Goal: Task Accomplishment & Management: Use online tool/utility

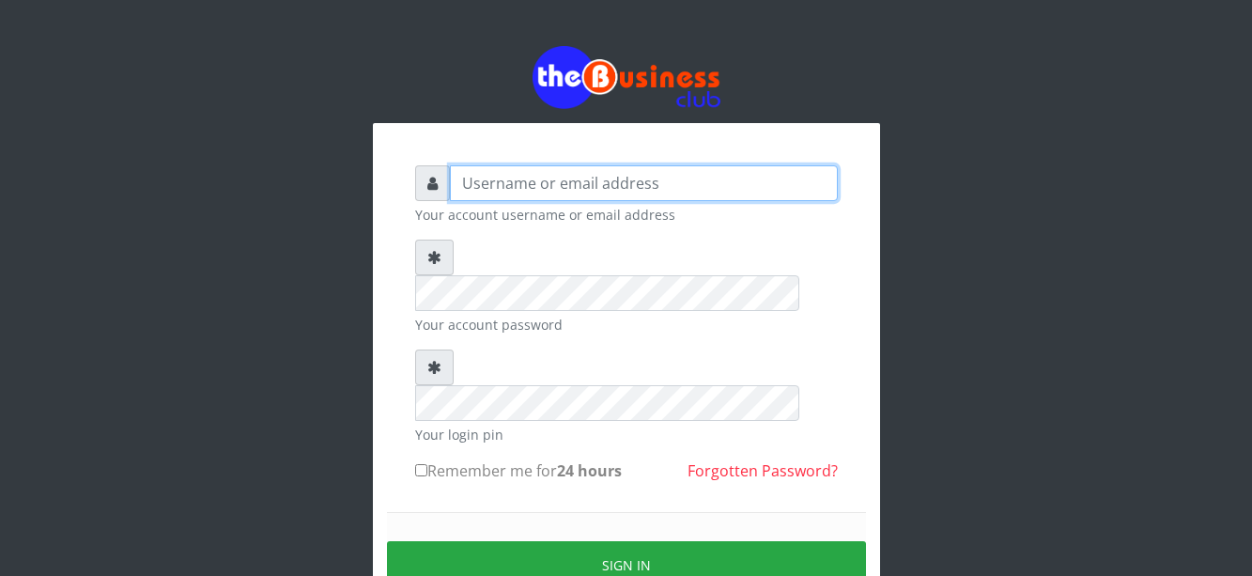
type input "harbimbola2015@gmail.com"
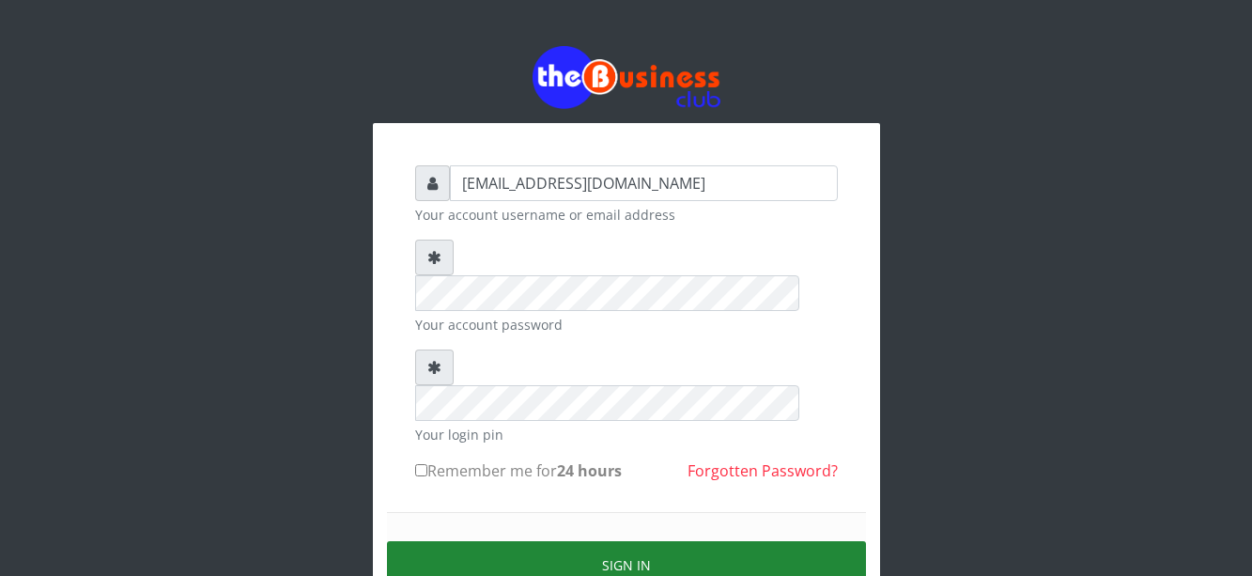
click at [495, 541] on button "Sign in" at bounding box center [626, 565] width 479 height 48
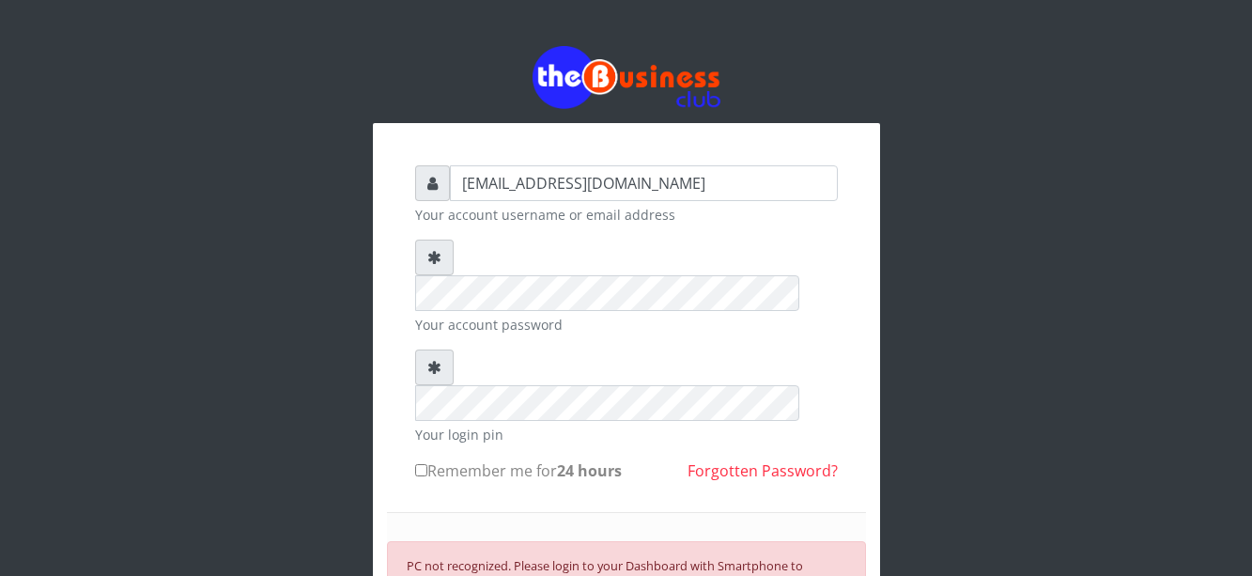
click at [878, 317] on div "harbimbola2015@gmail.com Your account username or email address Your account pa…" at bounding box center [626, 474] width 507 height 703
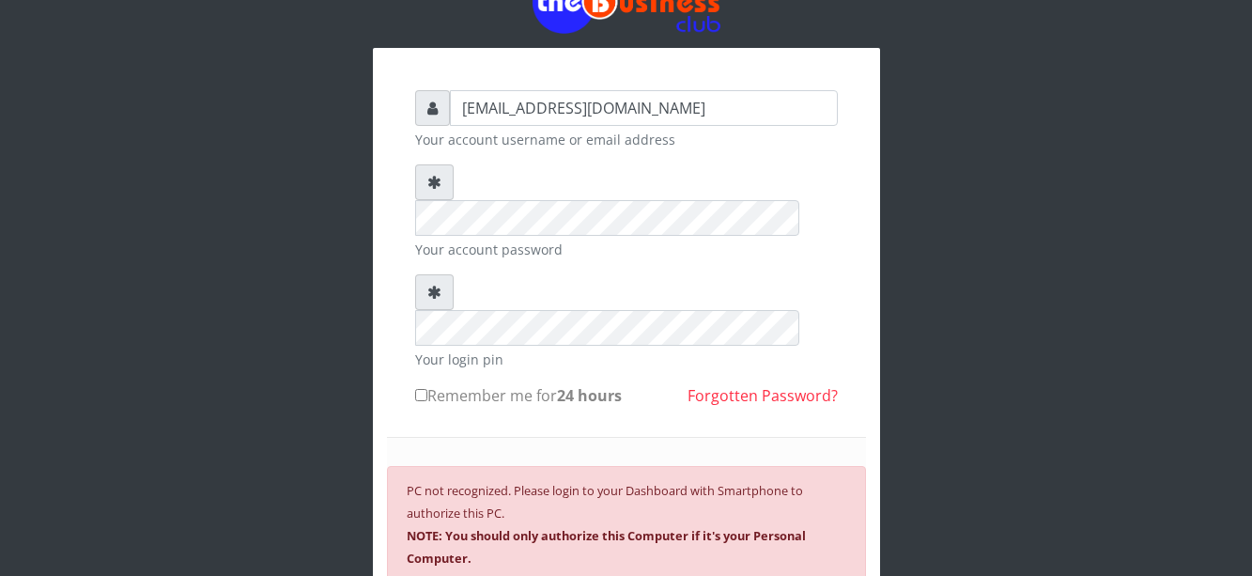
scroll to position [113, 0]
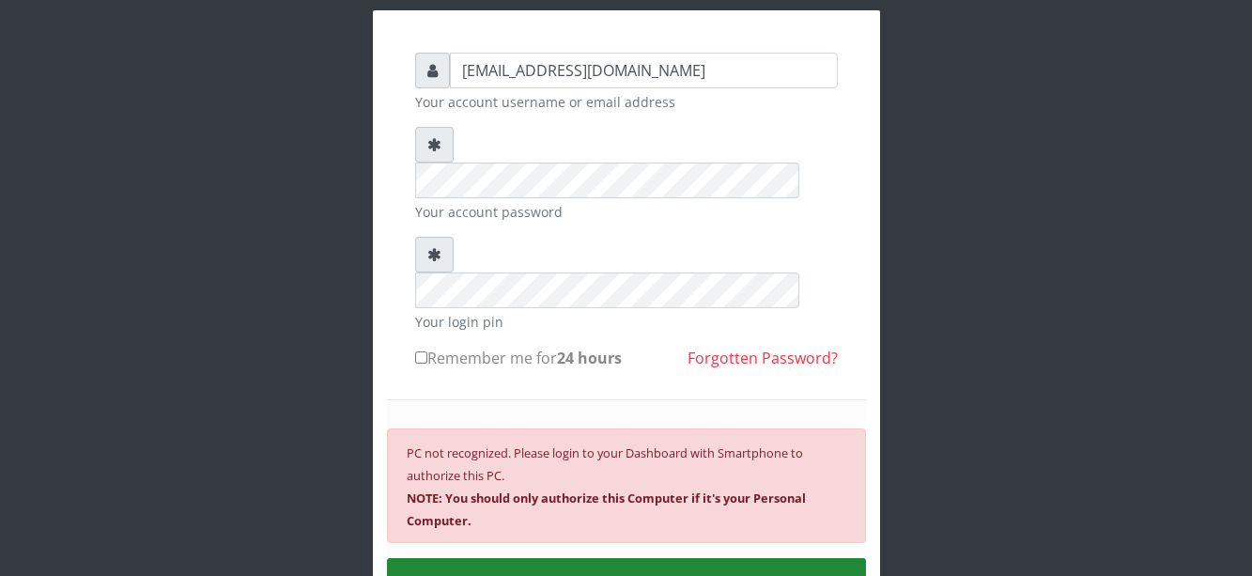
click at [617, 558] on button "SIGN IN" at bounding box center [626, 582] width 479 height 48
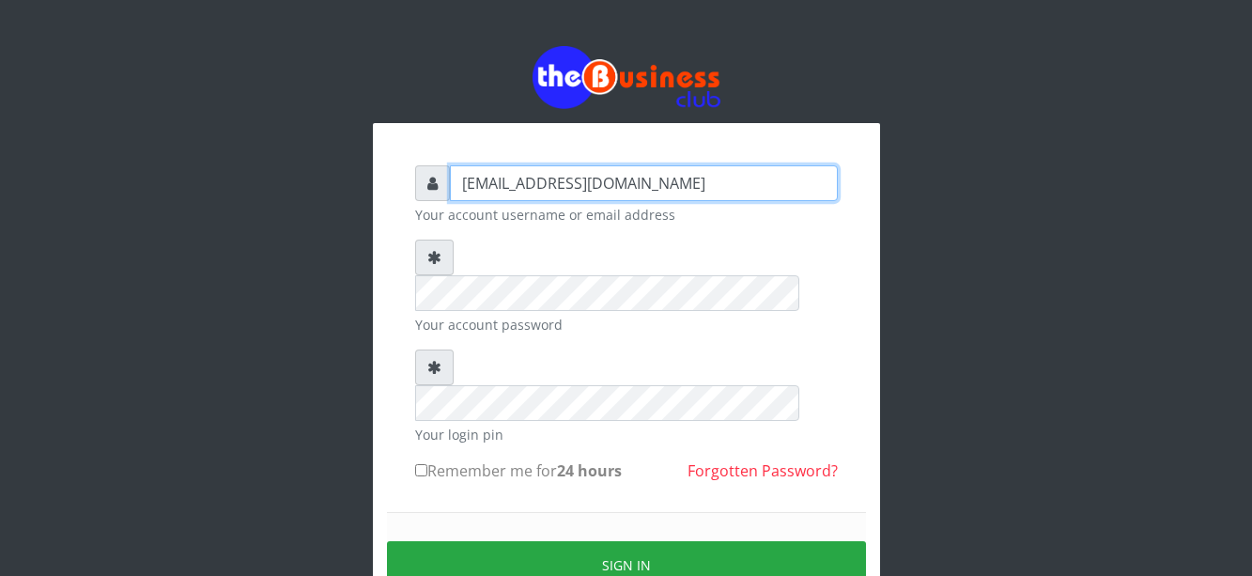
type input "Rukkie"
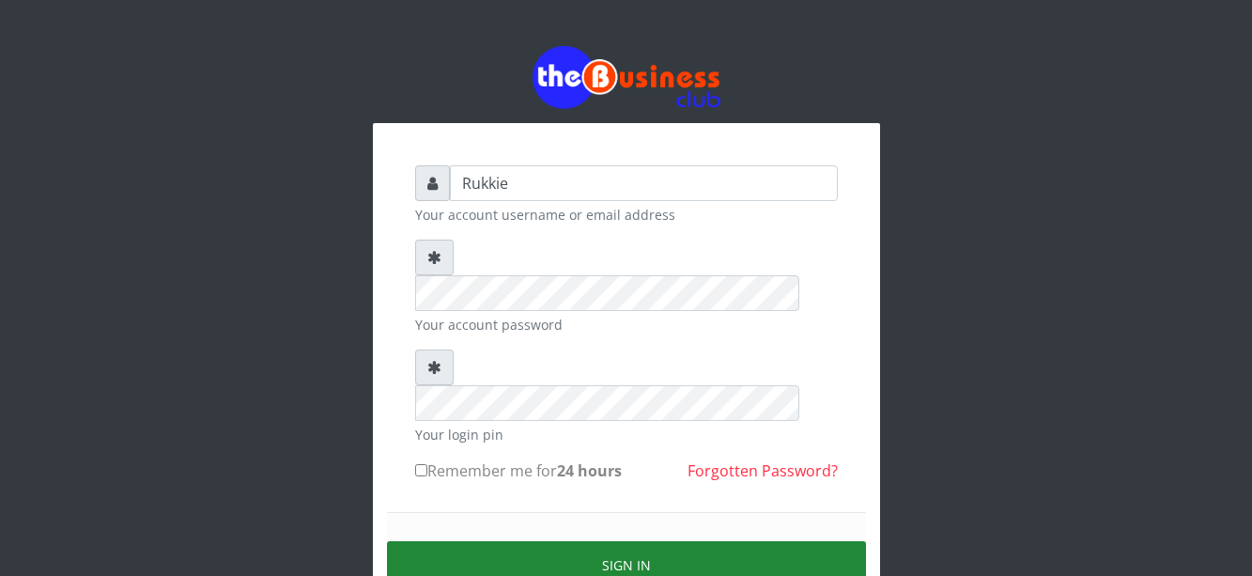
click at [510, 541] on button "Sign in" at bounding box center [626, 565] width 479 height 48
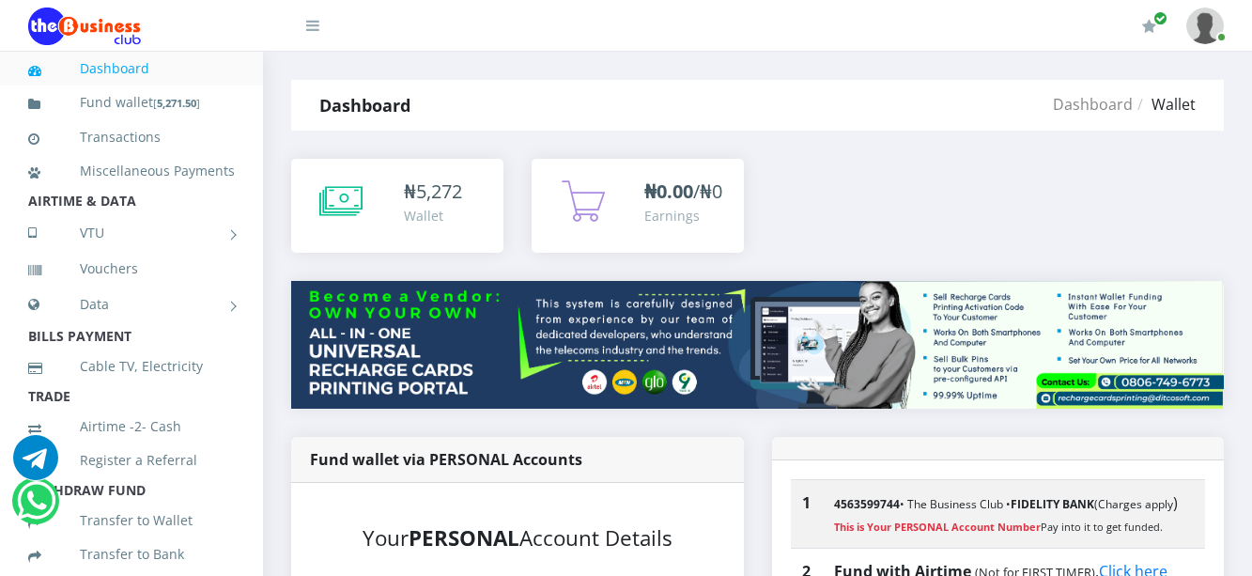
scroll to position [491, 0]
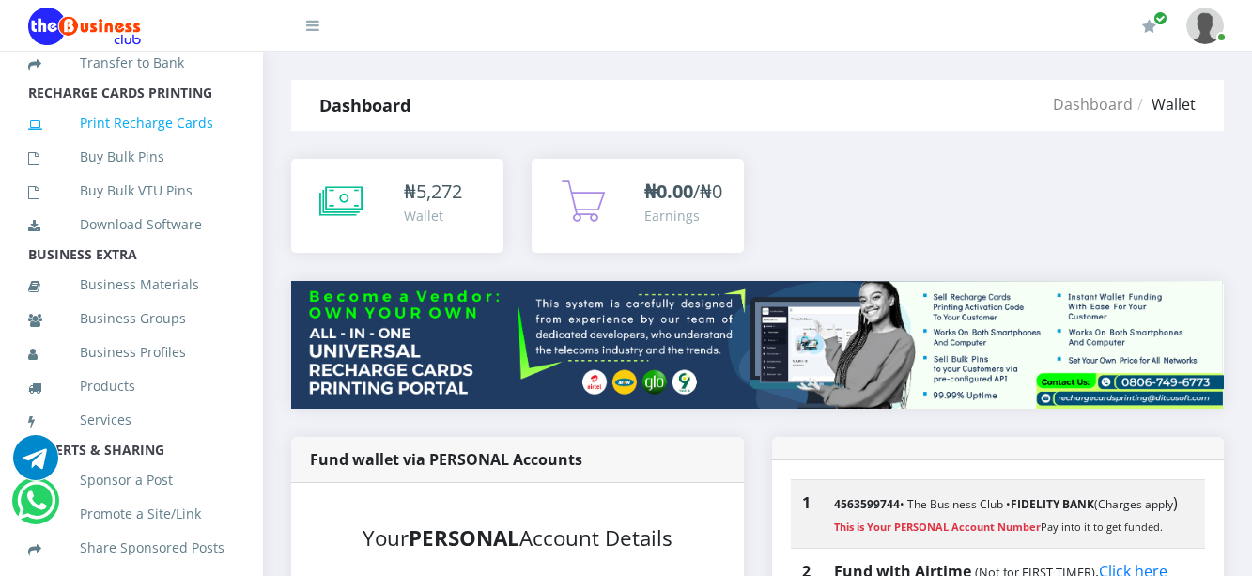
click at [173, 145] on link "Print Recharge Cards" at bounding box center [131, 122] width 207 height 43
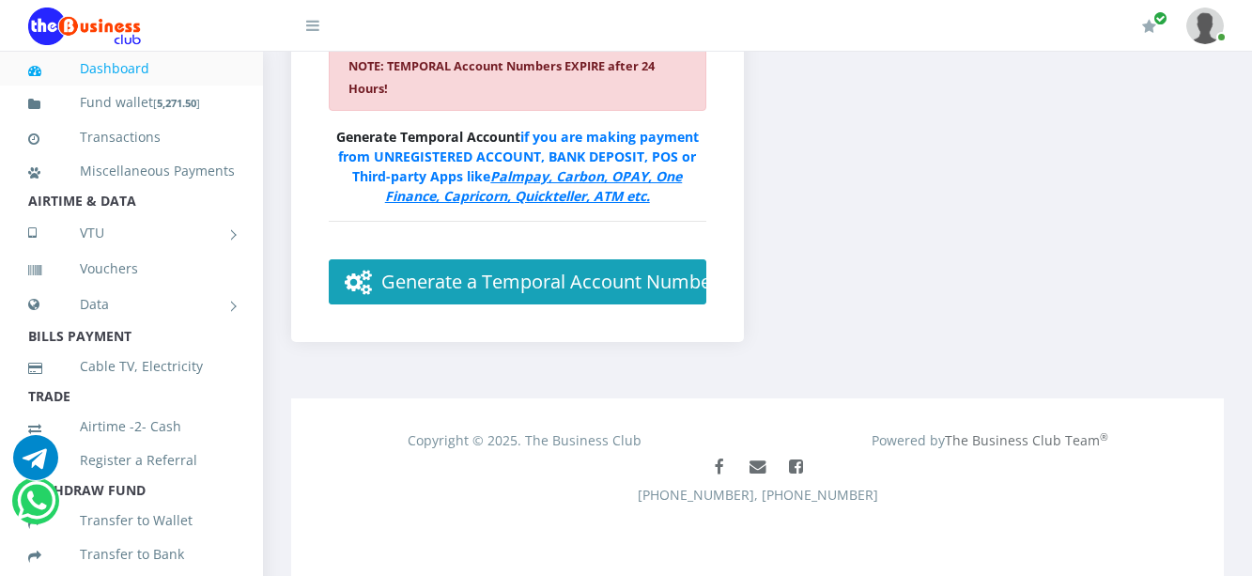
scroll to position [491, 0]
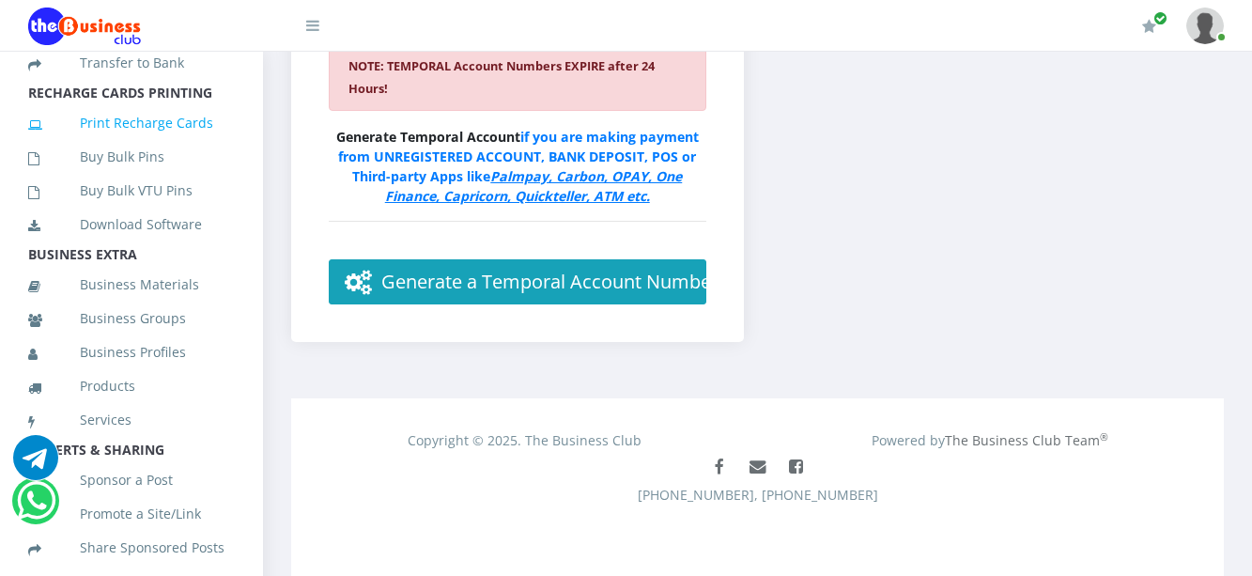
click at [157, 140] on link "Print Recharge Cards" at bounding box center [131, 122] width 207 height 43
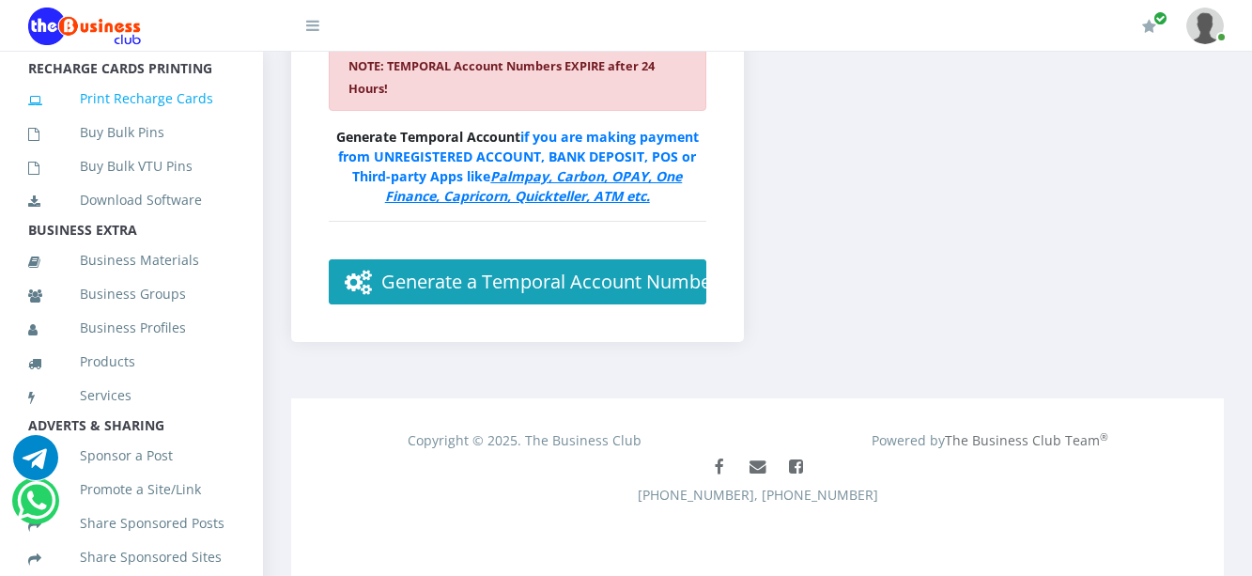
scroll to position [540, 0]
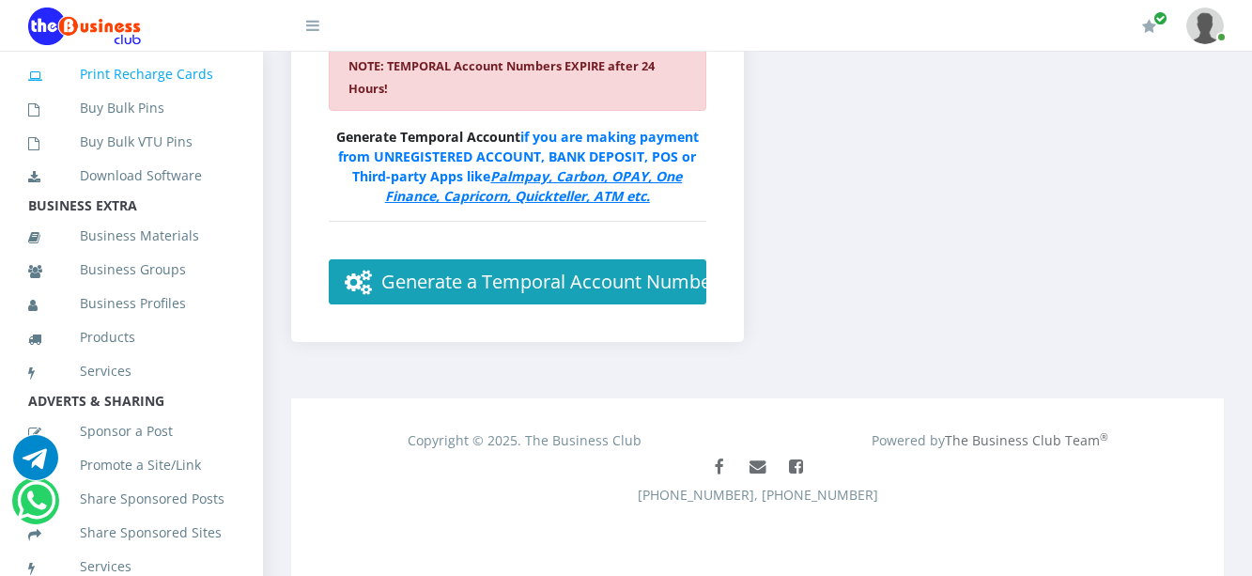
click at [119, 96] on link "Print Recharge Cards" at bounding box center [131, 74] width 207 height 43
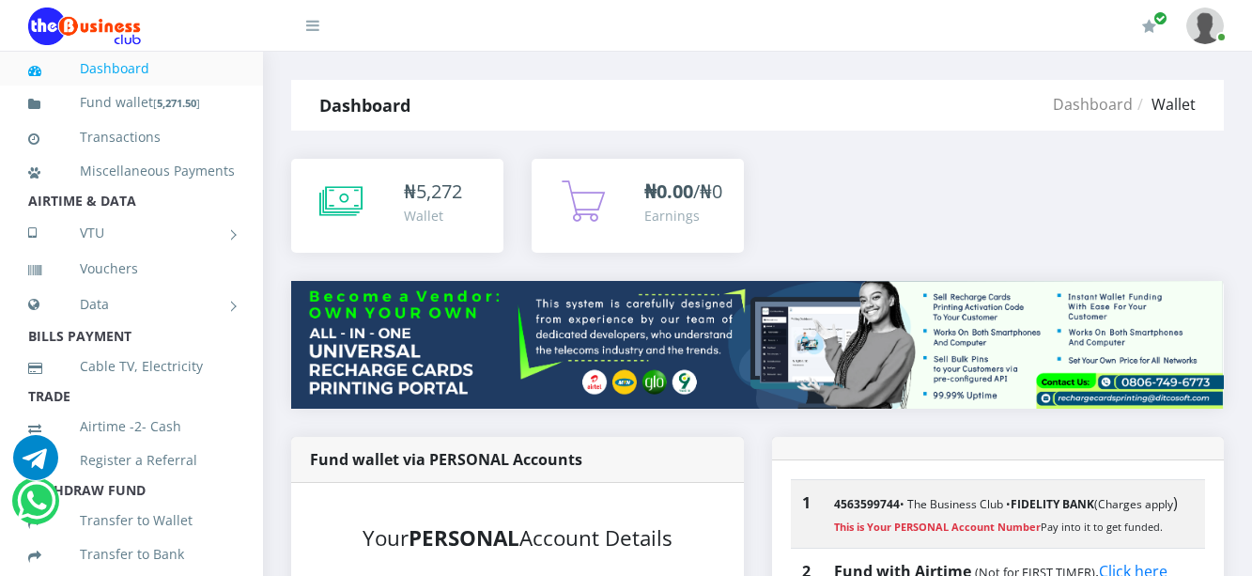
click at [466, 192] on div "₦ 5,272 Wallet" at bounding box center [444, 202] width 81 height 49
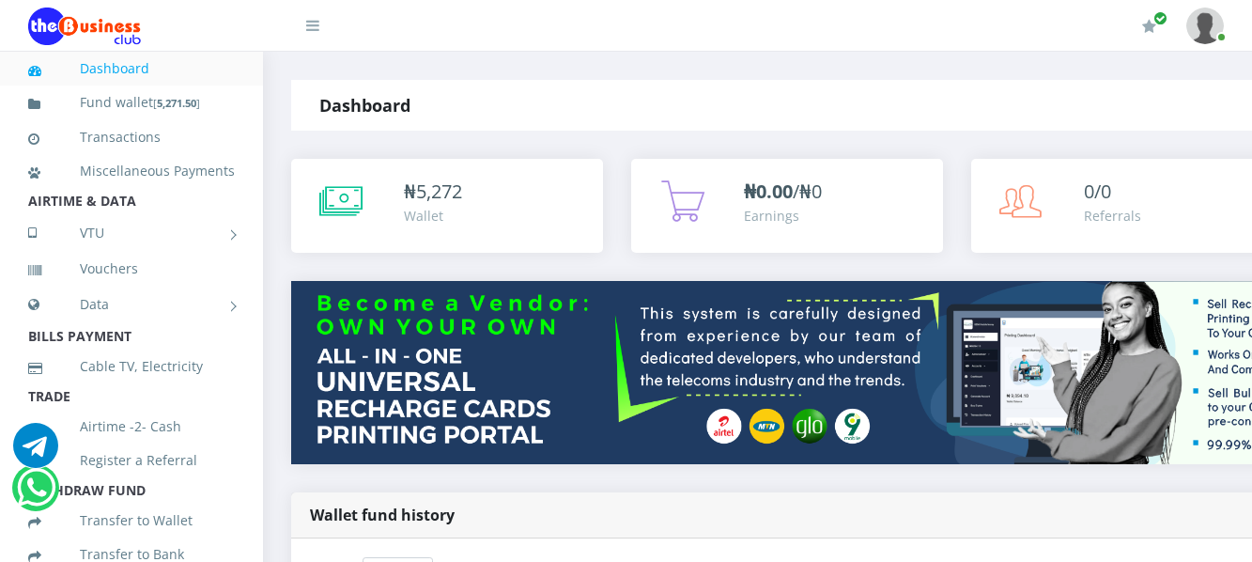
click at [782, 99] on div "Dashboard Funding" at bounding box center [1179, 105] width 888 height 51
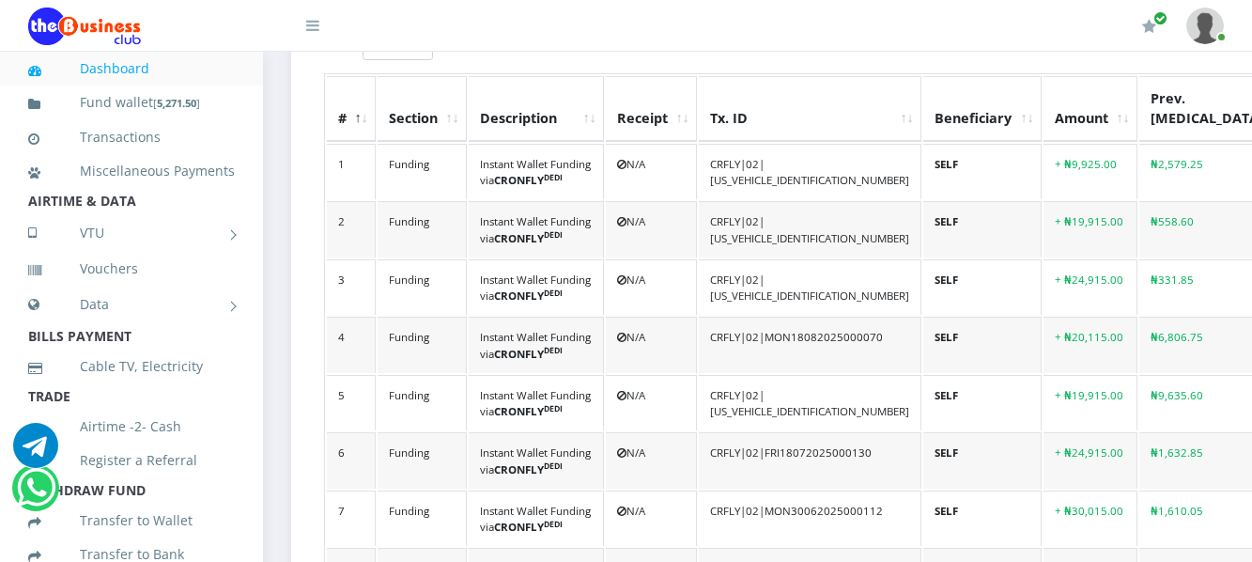
click at [275, 473] on div "₦ 5,272 Wallet 3" at bounding box center [956, 471] width 1387 height 1733
click at [270, 291] on div "₦ 5,272 Wallet 3" at bounding box center [956, 471] width 1387 height 1733
click at [159, 137] on link "Transactions" at bounding box center [131, 137] width 207 height 43
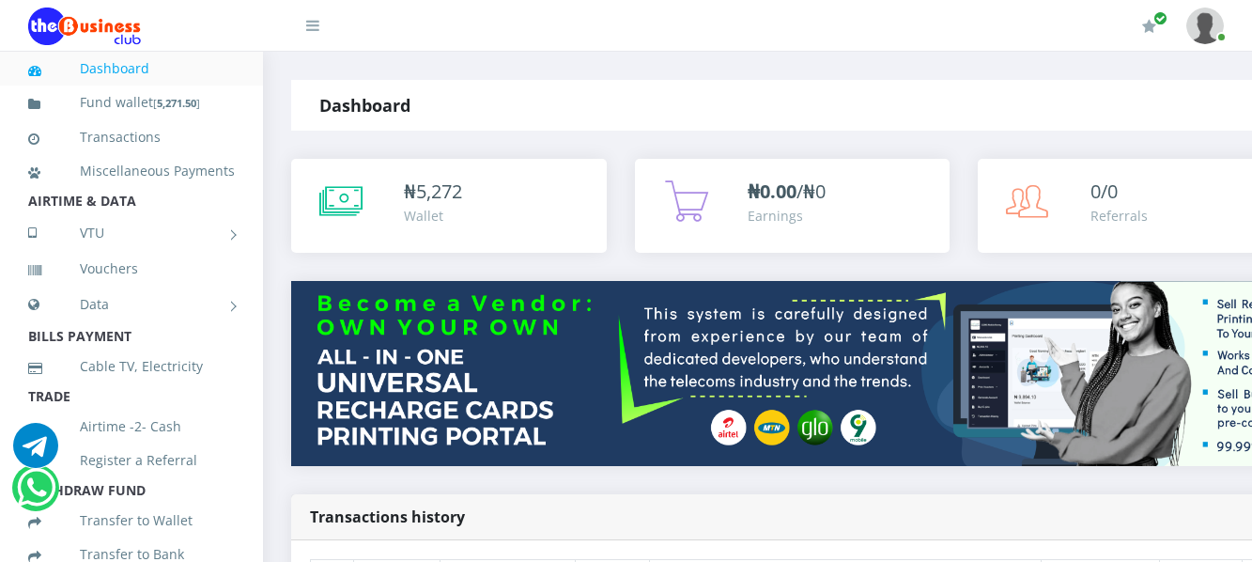
click at [739, 104] on div "Dashboard Transactions" at bounding box center [1187, 105] width 897 height 51
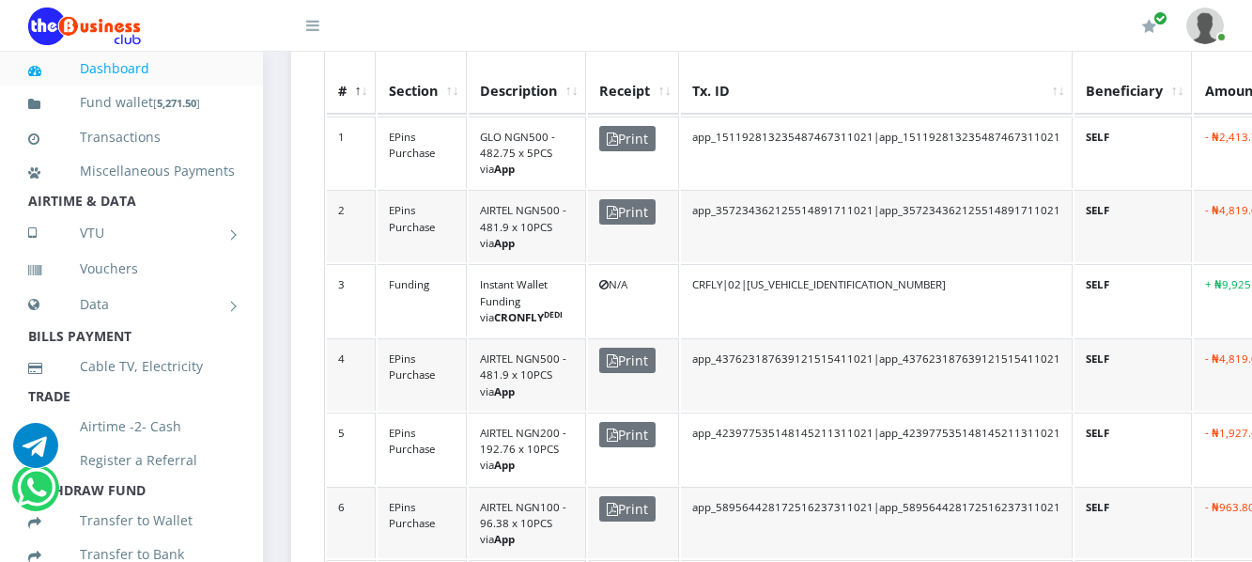
scroll to position [536, 0]
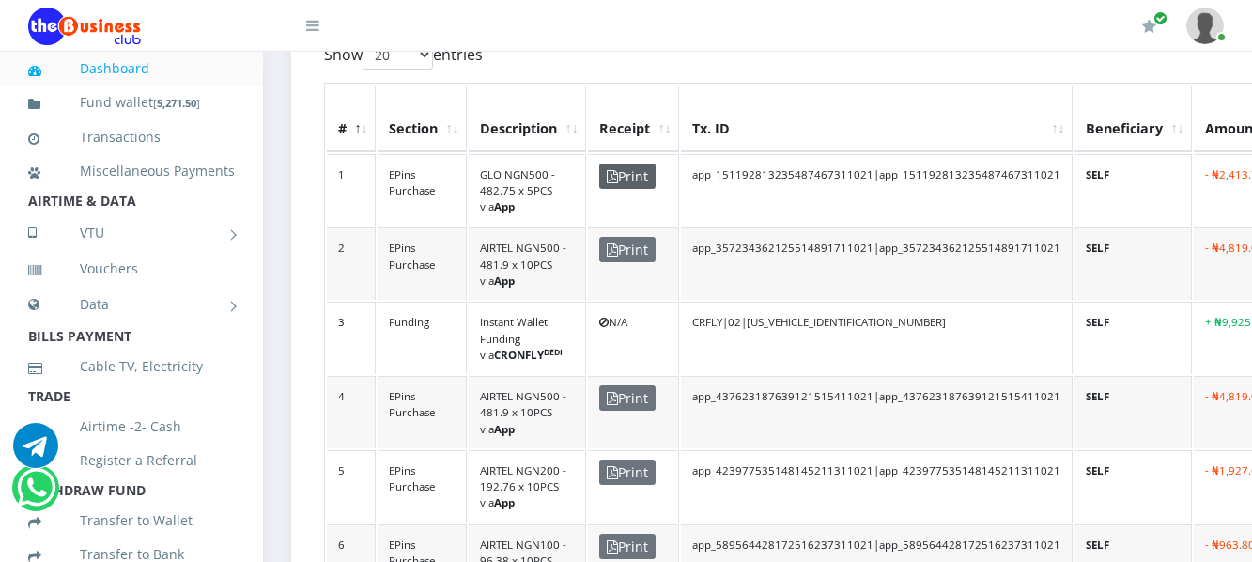
click at [631, 163] on span "Print" at bounding box center [627, 175] width 56 height 25
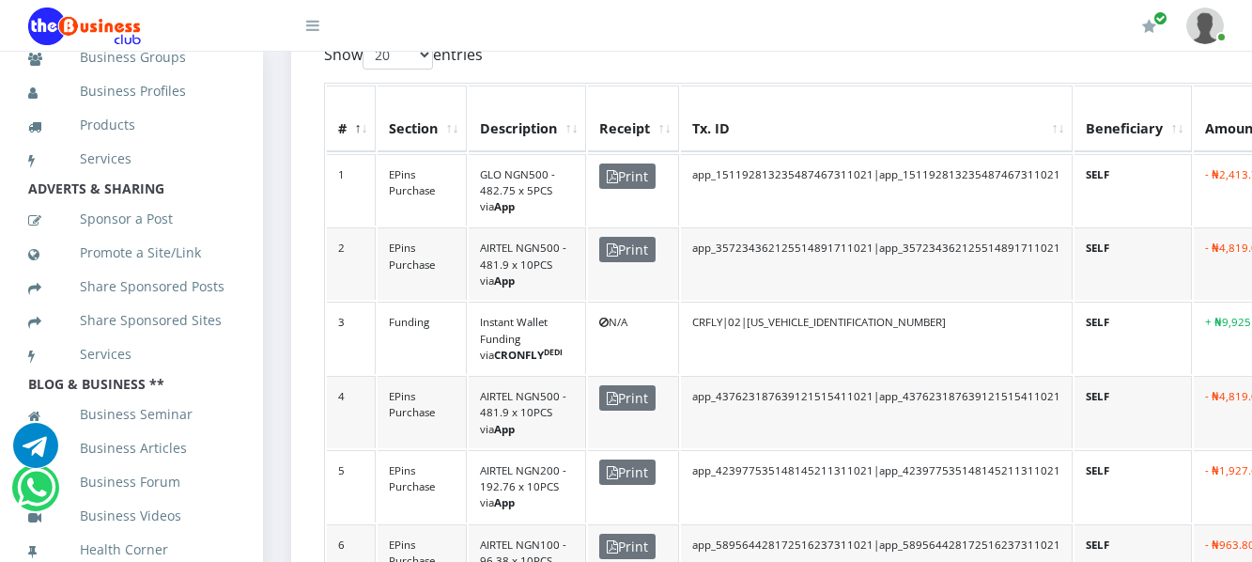
scroll to position [310, 0]
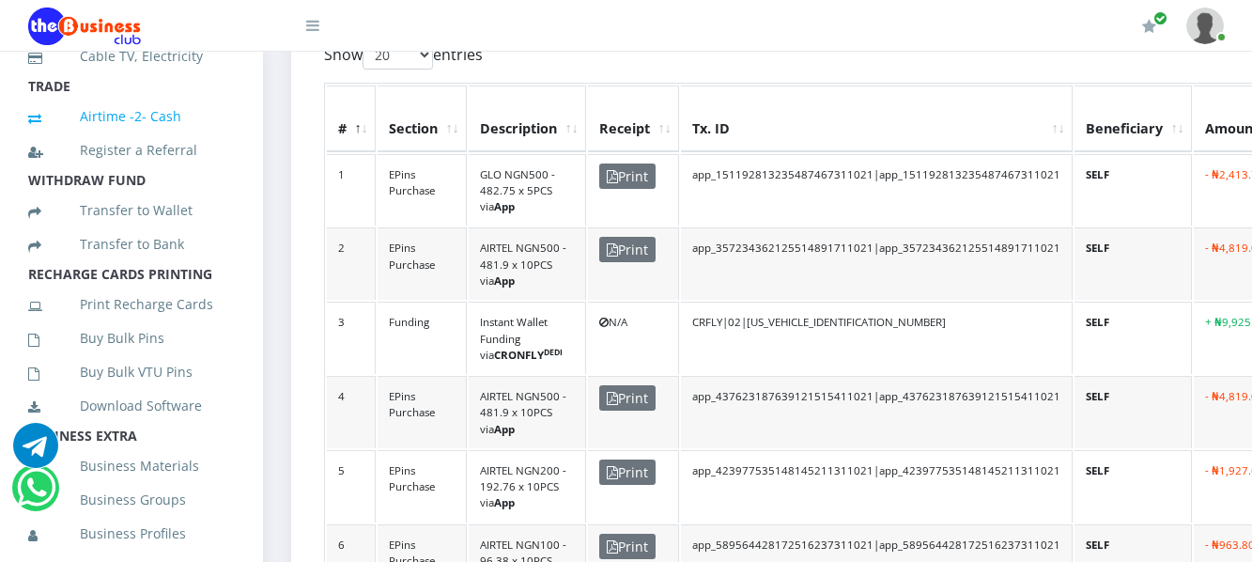
scroll to position [334, 0]
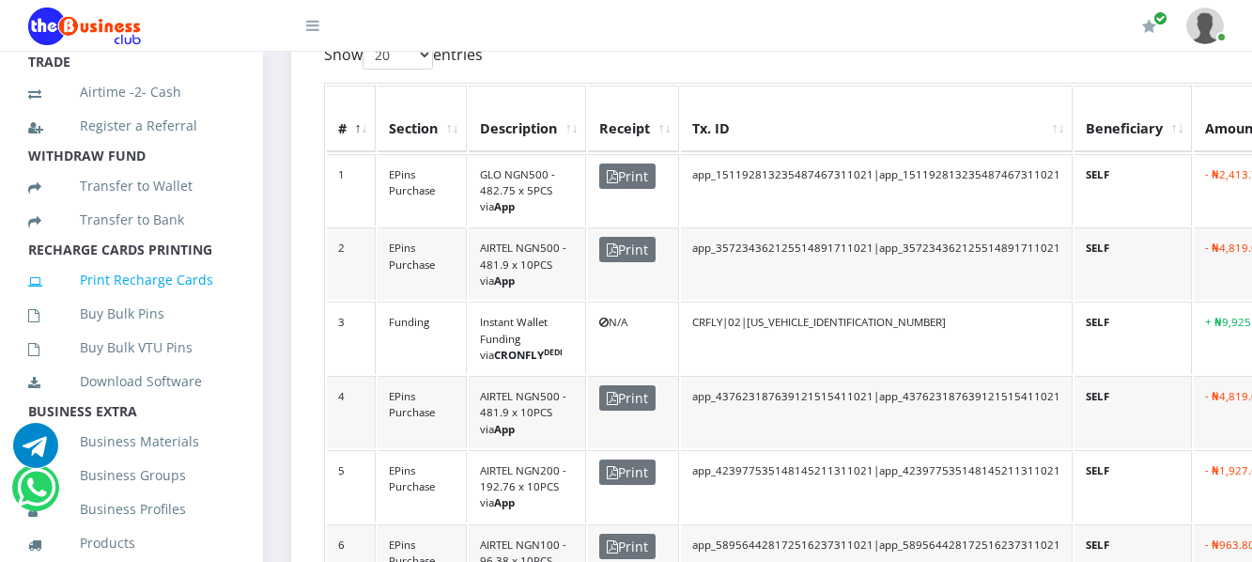
click at [114, 302] on link "Print Recharge Cards" at bounding box center [131, 279] width 207 height 43
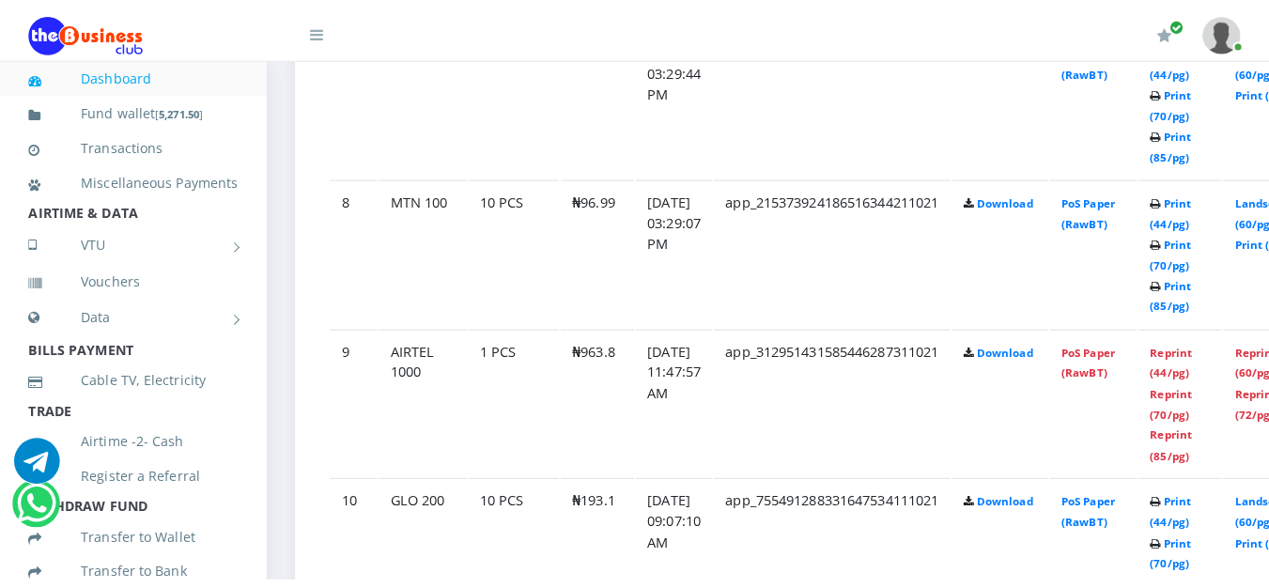
scroll to position [2067, 0]
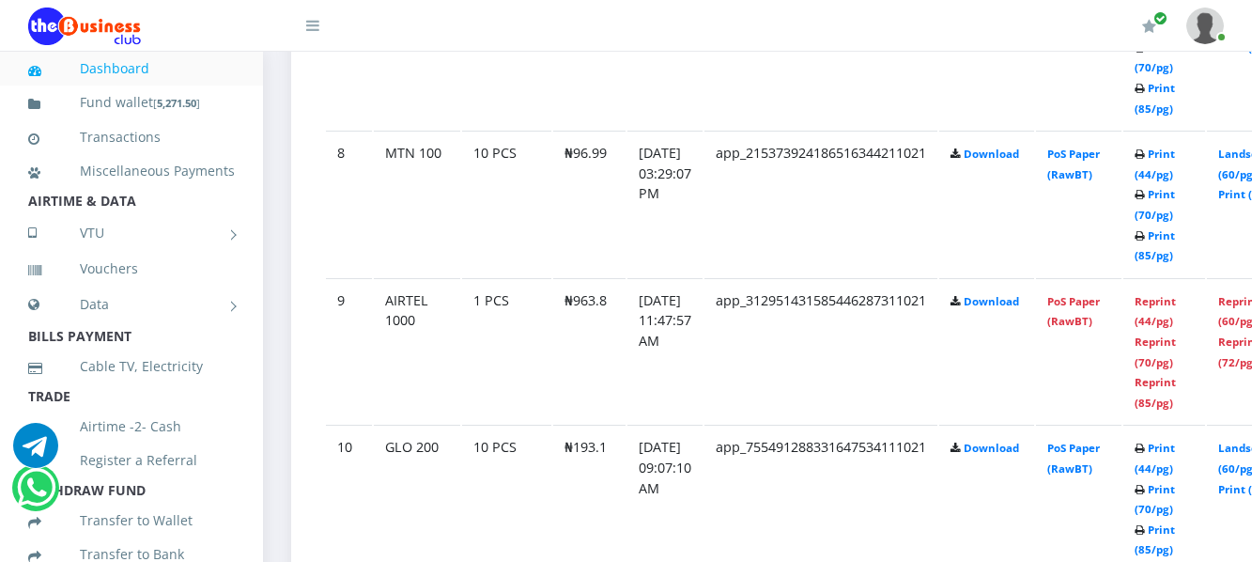
click at [937, 519] on td "app_755491288331647534111021" at bounding box center [820, 498] width 233 height 146
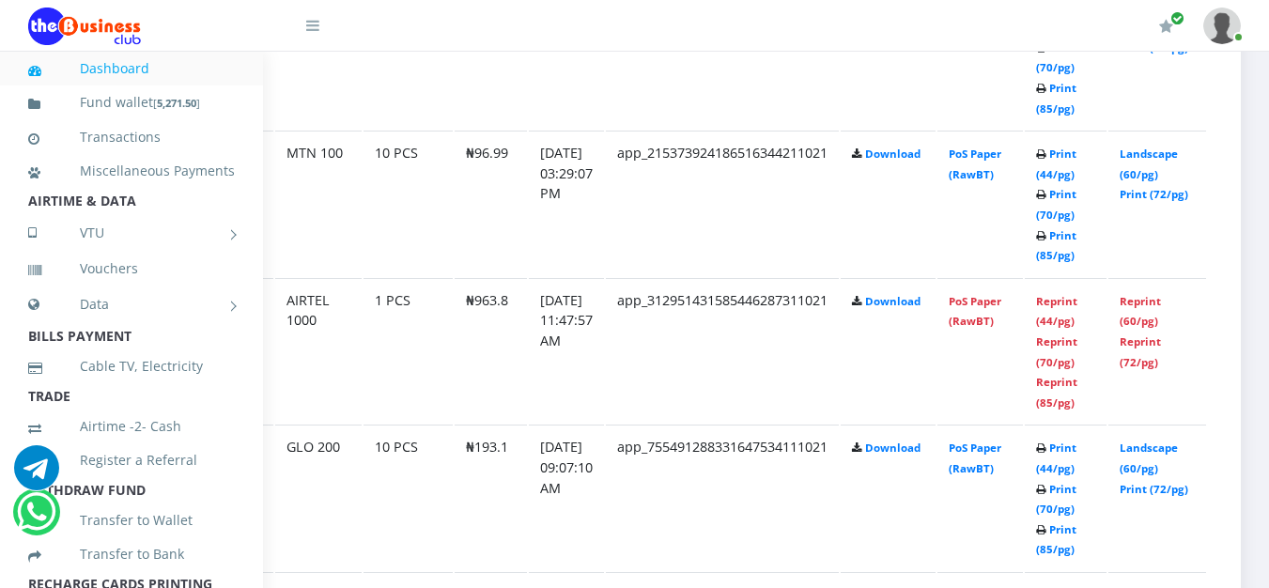
scroll to position [2067, 128]
click at [1130, 161] on link "Landscape (60/pg)" at bounding box center [1149, 164] width 58 height 35
